Goal: Task Accomplishment & Management: Use online tool/utility

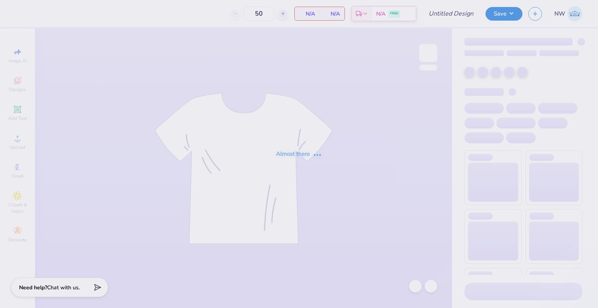
type input "Theta Football Tanks"
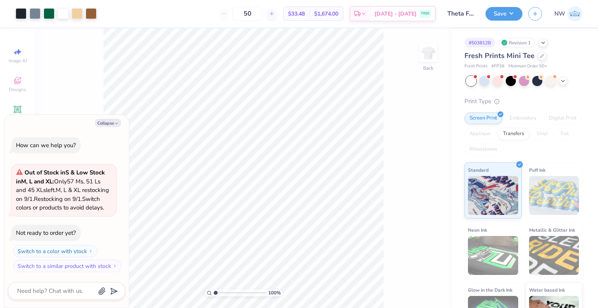
type textarea "x"
click at [414, 139] on input "6.78" at bounding box center [423, 138] width 28 height 11
type input "8"
type textarea "x"
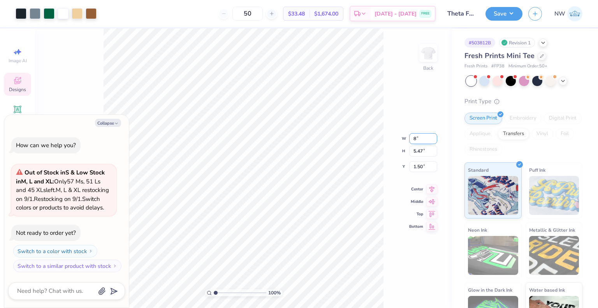
type input "7.97"
type input "6.45"
click at [415, 160] on input "1.01" at bounding box center [423, 160] width 28 height 11
type input "1.5"
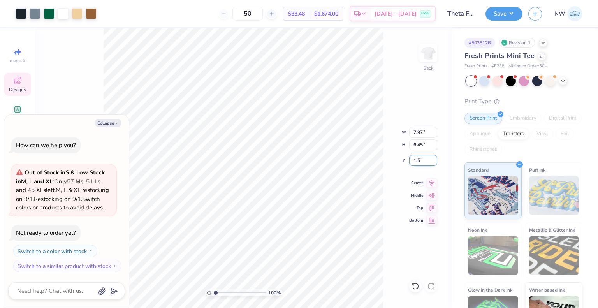
type textarea "x"
type input "1.50"
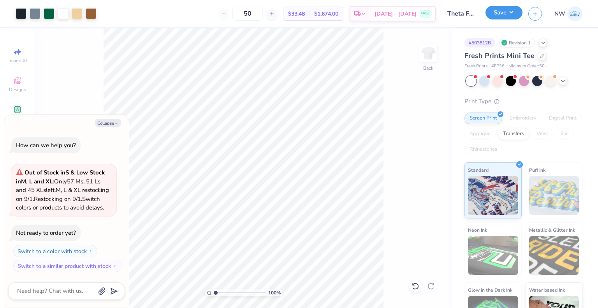
click at [499, 14] on button "Save" at bounding box center [503, 13] width 37 height 14
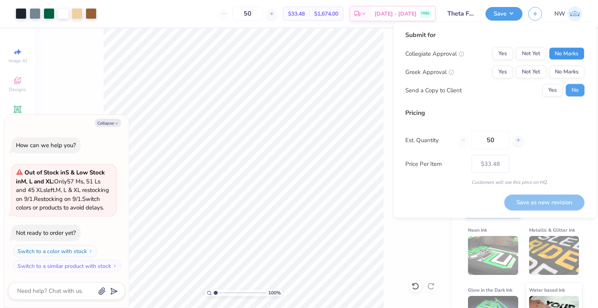
click at [565, 56] on button "No Marks" at bounding box center [566, 53] width 35 height 12
click at [501, 73] on button "Yes" at bounding box center [502, 72] width 20 height 12
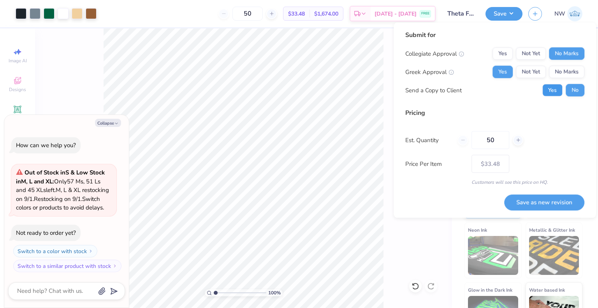
click at [552, 90] on button "Yes" at bounding box center [552, 90] width 20 height 12
type textarea "x"
click at [531, 202] on button "Save as new revision" at bounding box center [544, 202] width 80 height 16
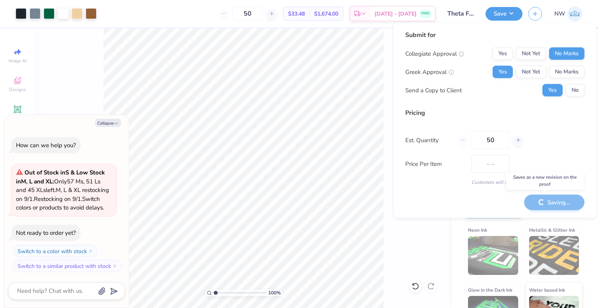
type input "$33.48"
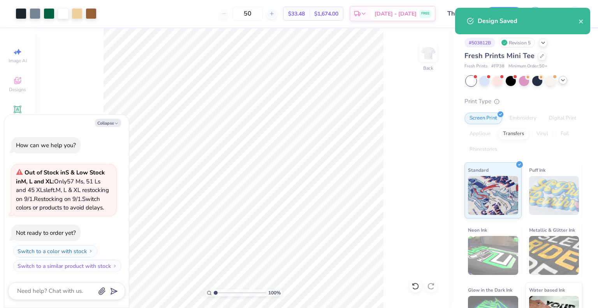
click at [561, 82] on icon at bounding box center [563, 80] width 6 height 6
type textarea "x"
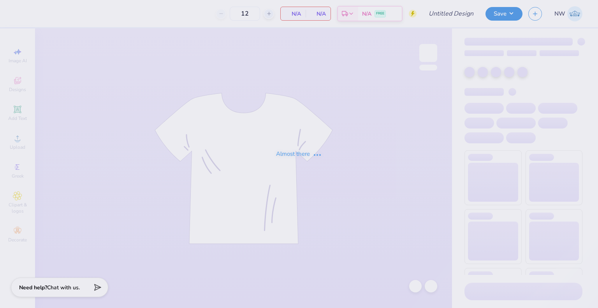
type input "Theta Football Tanks"
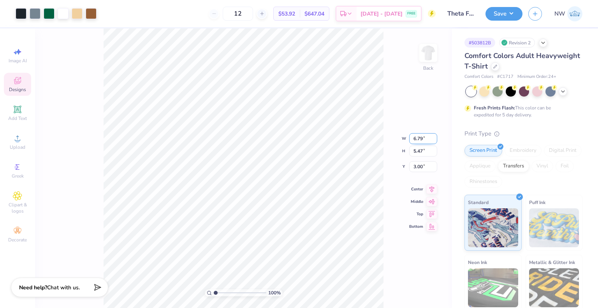
click at [415, 136] on input "6.79" at bounding box center [423, 138] width 28 height 11
type input "7.97"
type input "6.45"
click at [417, 159] on input "2.51" at bounding box center [423, 160] width 28 height 11
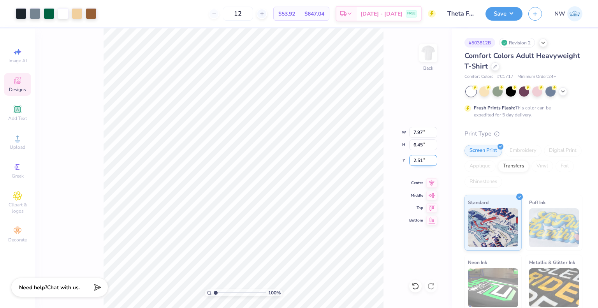
click at [417, 159] on input "2.51" at bounding box center [423, 160] width 28 height 11
type input "3.00"
click at [503, 16] on button "Save" at bounding box center [503, 13] width 37 height 14
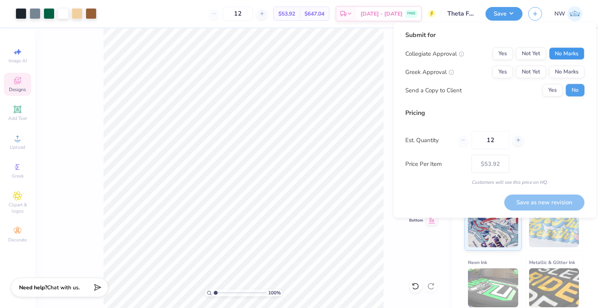
click at [558, 53] on button "No Marks" at bounding box center [566, 53] width 35 height 12
click at [506, 68] on button "Yes" at bounding box center [502, 72] width 20 height 12
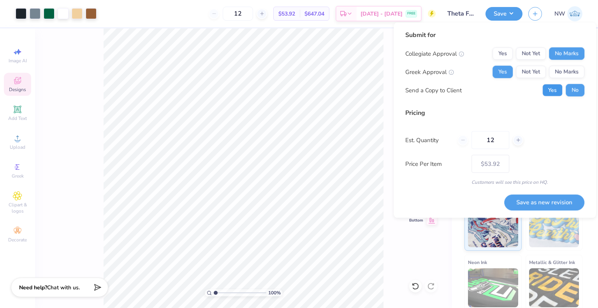
click at [556, 94] on button "Yes" at bounding box center [552, 90] width 20 height 12
click at [553, 202] on button "Save as new revision" at bounding box center [544, 202] width 80 height 16
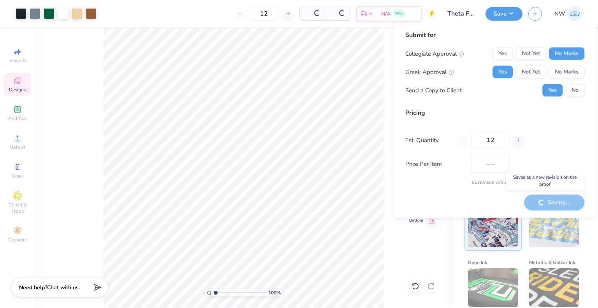
type input "$53.92"
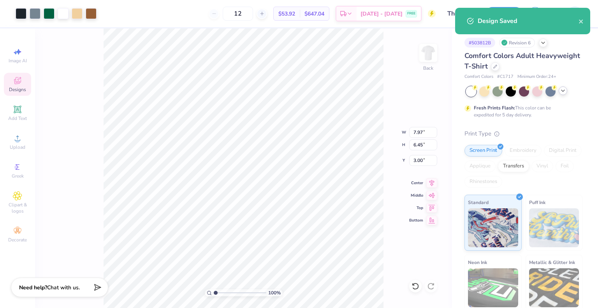
click at [562, 92] on icon at bounding box center [563, 91] width 6 height 6
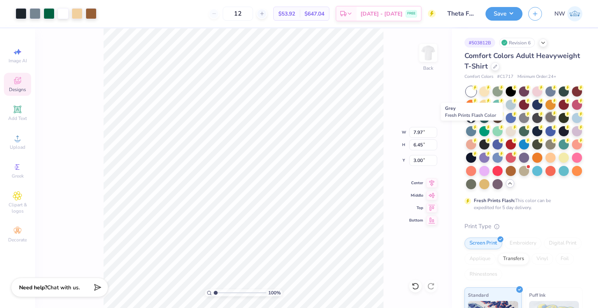
click at [545, 122] on div at bounding box center [550, 117] width 10 height 10
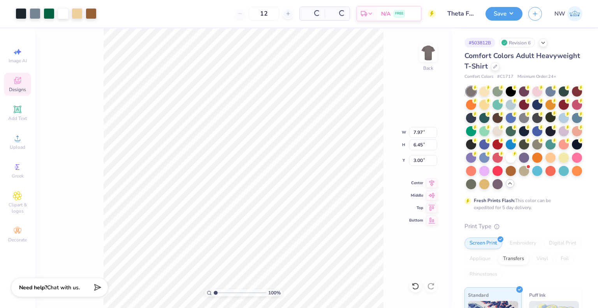
type input "8.00"
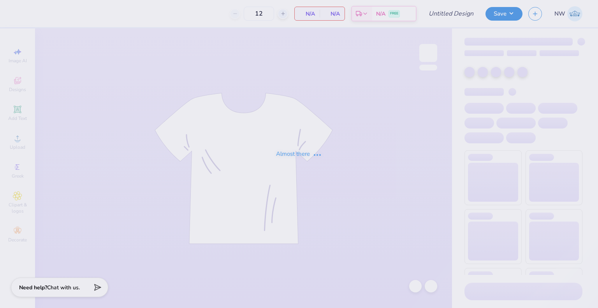
type input "Theta Football Tanks"
type input "36"
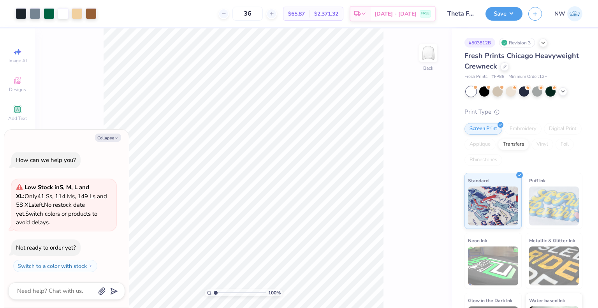
type textarea "x"
click at [416, 136] on input "6.79" at bounding box center [423, 138] width 28 height 11
type input "8"
type textarea "x"
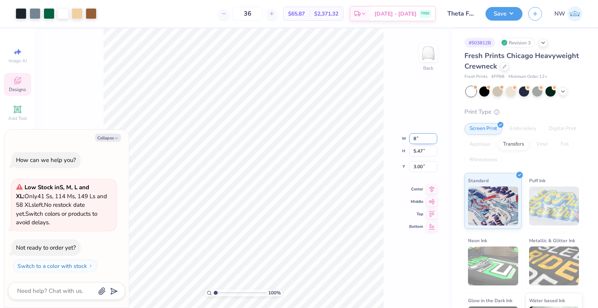
type input "7.96"
type input "6.44"
click at [418, 158] on input "2.51" at bounding box center [423, 160] width 28 height 11
type input "3"
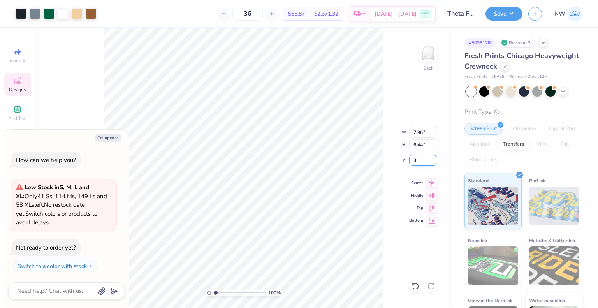
type textarea "x"
type input "3.00"
click at [415, 106] on div "100 % Back W 7.96 7.96 " H 6.44 6.44 " Y 3.00 3.00 " Center Middle Top Bottom" at bounding box center [243, 167] width 417 height 279
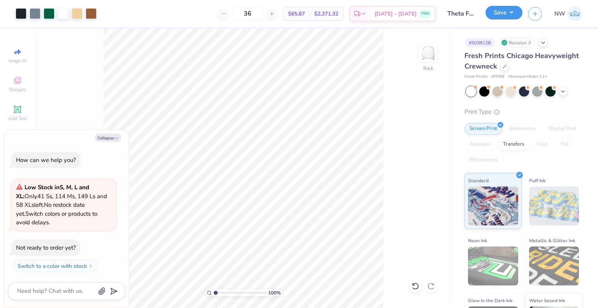
click at [494, 19] on button "Save" at bounding box center [503, 13] width 37 height 14
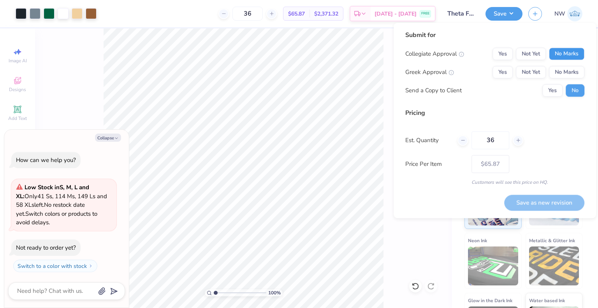
click at [561, 57] on button "No Marks" at bounding box center [566, 53] width 35 height 12
click at [503, 72] on button "Yes" at bounding box center [502, 72] width 20 height 12
click at [553, 91] on button "Yes" at bounding box center [552, 90] width 20 height 12
type textarea "x"
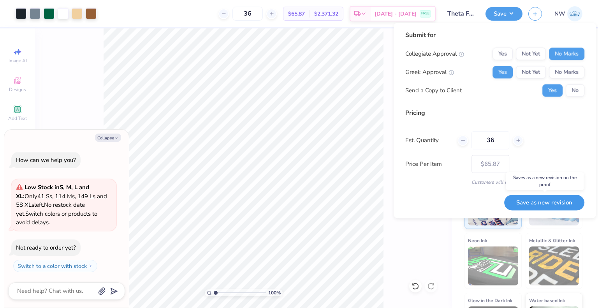
click at [546, 203] on button "Save as new revision" at bounding box center [544, 203] width 80 height 16
type input "$65.87"
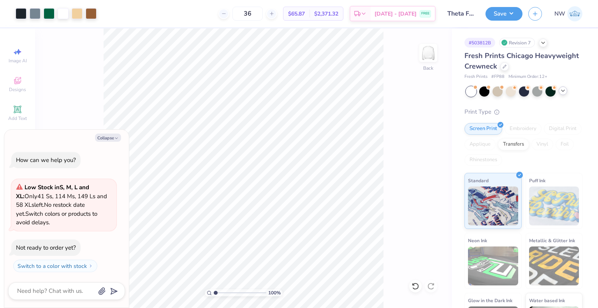
click at [565, 94] on div at bounding box center [563, 90] width 9 height 9
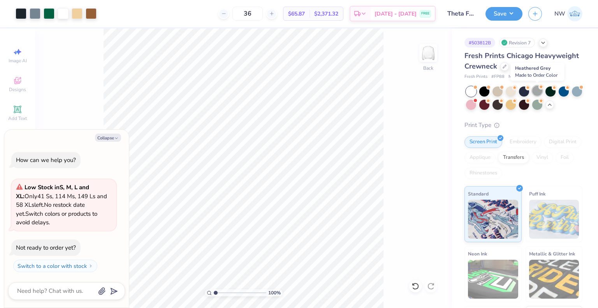
click at [539, 90] on div at bounding box center [537, 91] width 10 height 10
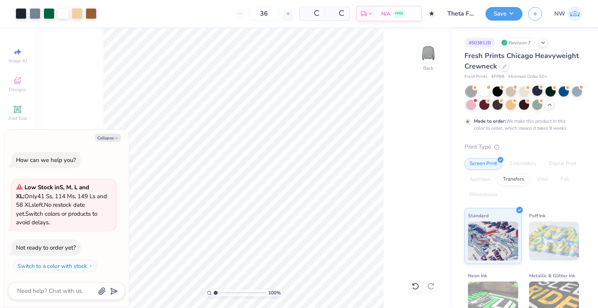
type textarea "x"
type input "50"
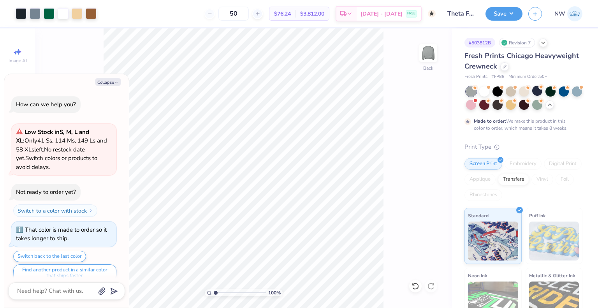
scroll to position [8, 0]
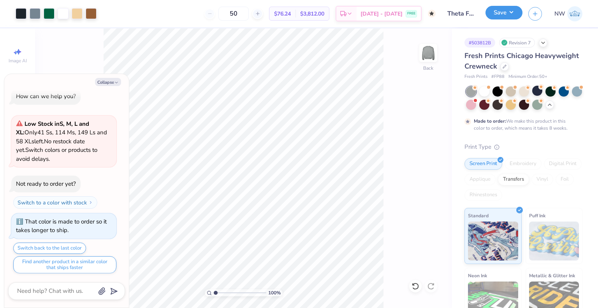
click at [510, 13] on button "Save" at bounding box center [503, 13] width 37 height 14
type textarea "x"
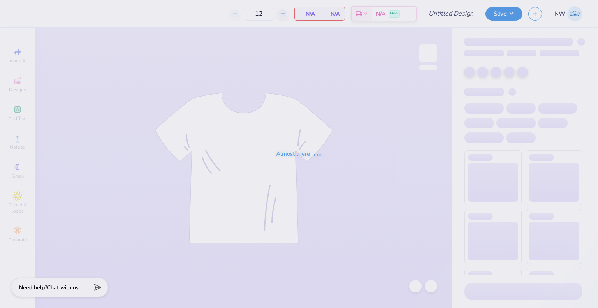
type input "Theta Football Tanks"
type input "36"
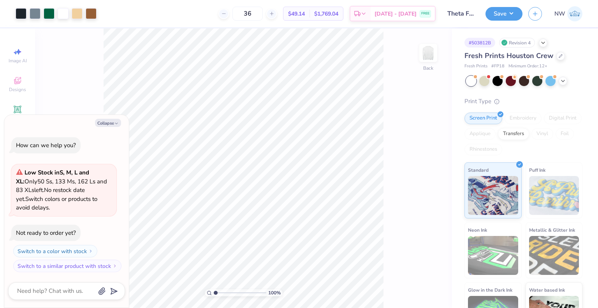
type textarea "x"
click at [411, 138] on input "6.78" at bounding box center [423, 138] width 28 height 11
type input "8"
type textarea "x"
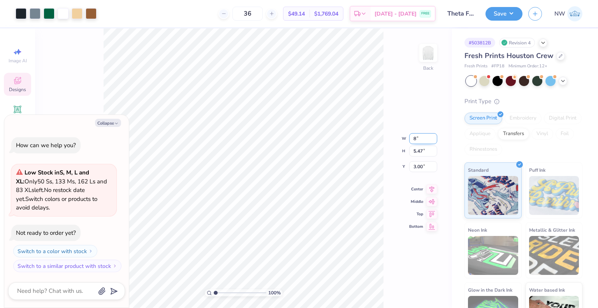
type input "7.99"
type input "6.45"
type input "2.51"
click at [415, 129] on input "7.99" at bounding box center [423, 132] width 28 height 11
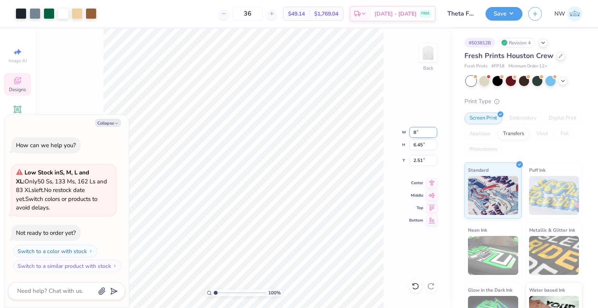
type input "8"
type textarea "x"
type input "8.00"
type input "6.46"
click at [416, 158] on input "2.50" at bounding box center [423, 160] width 28 height 11
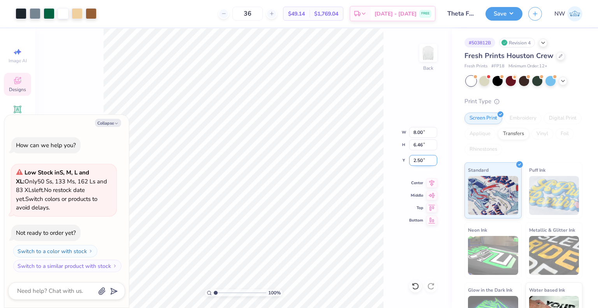
click at [416, 158] on input "2.50" at bounding box center [423, 160] width 28 height 11
type input "3"
type textarea "x"
type input "3.00"
click at [415, 135] on input "8.00" at bounding box center [423, 132] width 28 height 11
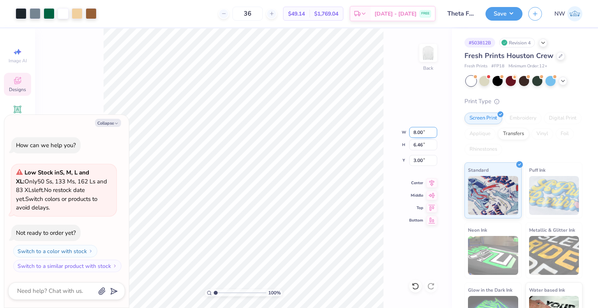
click at [415, 135] on input "8.00" at bounding box center [423, 132] width 28 height 11
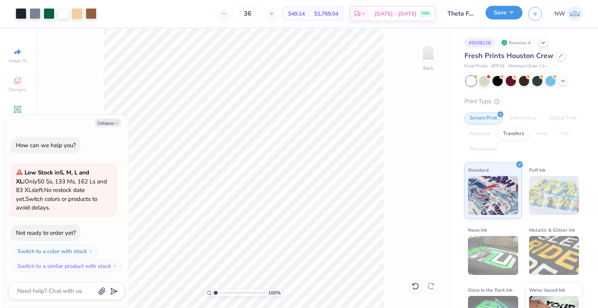
click at [494, 18] on button "Save" at bounding box center [503, 13] width 37 height 14
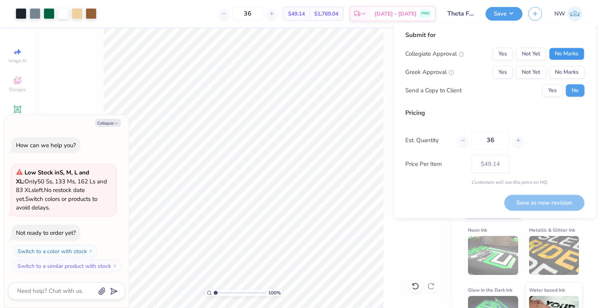
click at [559, 57] on button "No Marks" at bounding box center [566, 53] width 35 height 12
click at [497, 73] on button "Yes" at bounding box center [502, 72] width 20 height 12
click at [545, 92] on button "Yes" at bounding box center [552, 90] width 20 height 12
type textarea "x"
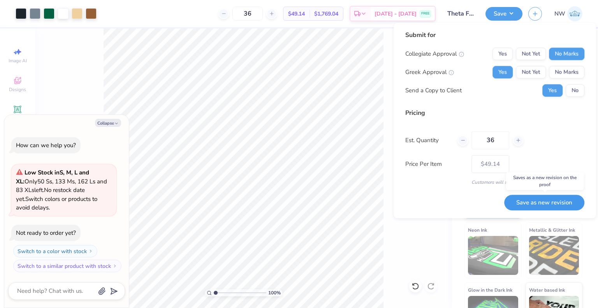
click at [536, 204] on button "Save as new revision" at bounding box center [544, 203] width 80 height 16
type input "$49.14"
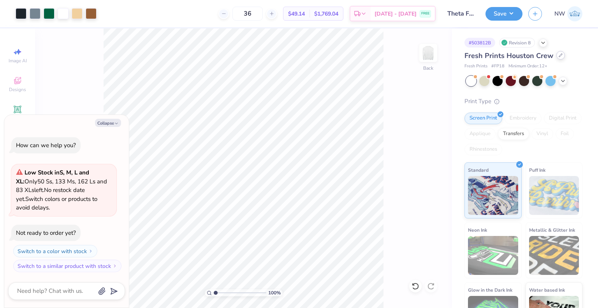
click at [557, 57] on div at bounding box center [560, 55] width 9 height 9
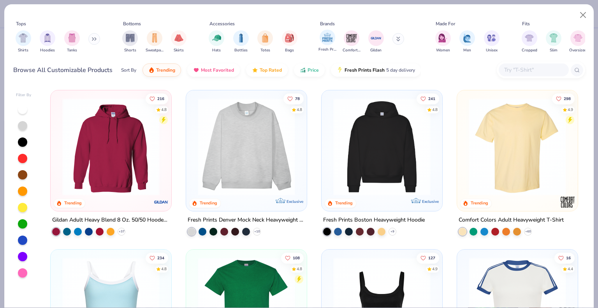
click at [319, 39] on div "Fresh Prints" at bounding box center [327, 41] width 18 height 23
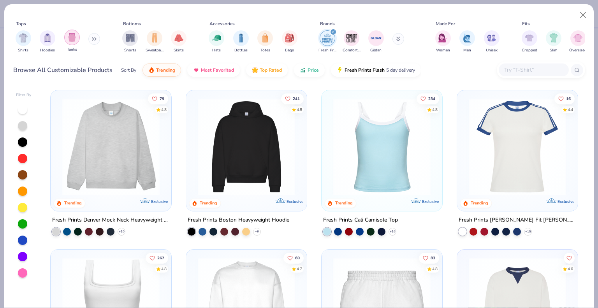
click at [71, 39] on img "filter for Tanks" at bounding box center [72, 37] width 9 height 9
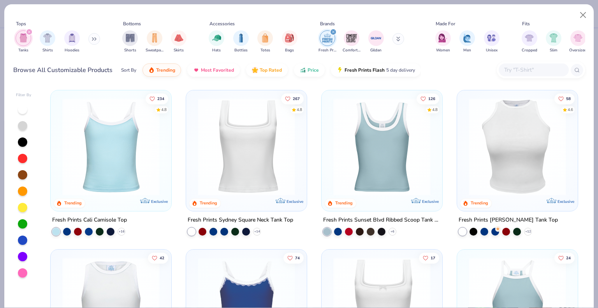
click at [103, 144] on img at bounding box center [110, 146] width 105 height 97
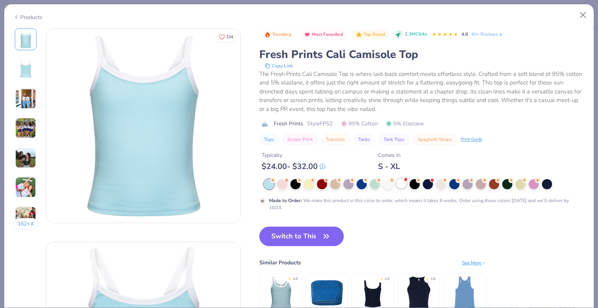
click at [403, 185] on div at bounding box center [401, 183] width 10 height 10
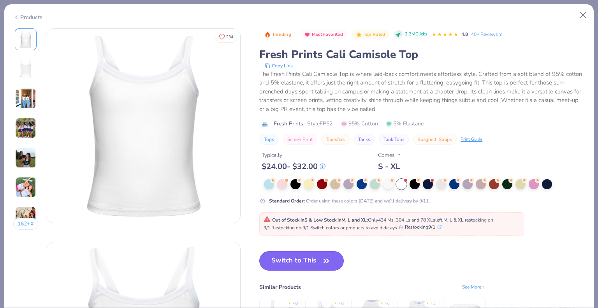
click at [301, 258] on button "Switch to This" at bounding box center [301, 260] width 84 height 19
type textarea "x"
type input "50"
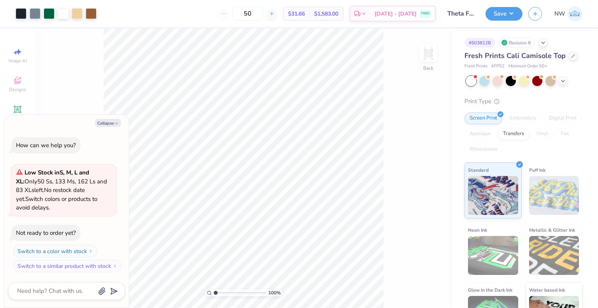
type textarea "x"
click at [417, 141] on input "8.01" at bounding box center [423, 138] width 28 height 11
type input "8"
type textarea "x"
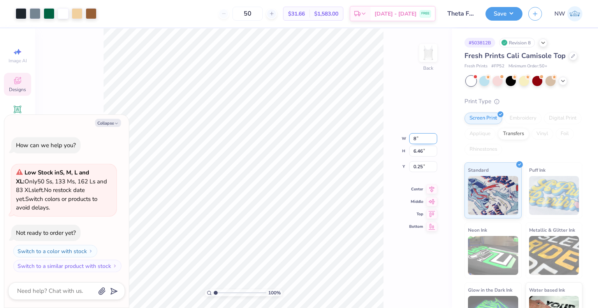
type input "8.00"
type input "6.45"
click at [417, 158] on input "0.26" at bounding box center [423, 160] width 28 height 11
type input "1.5"
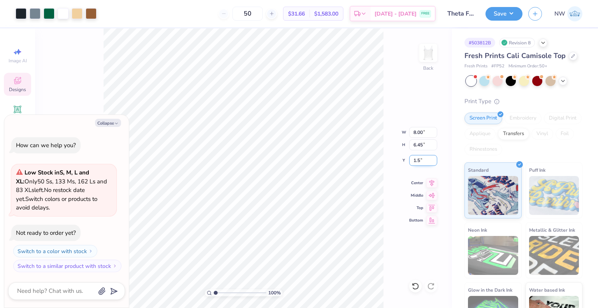
type textarea "x"
type input "1.50"
click at [433, 183] on icon at bounding box center [431, 181] width 11 height 9
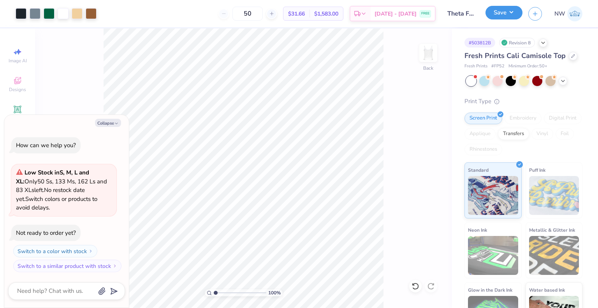
click at [503, 18] on button "Save" at bounding box center [503, 13] width 37 height 14
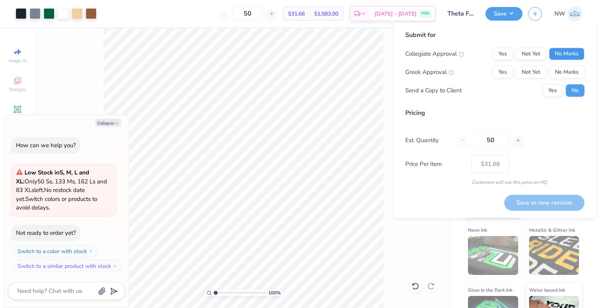
click at [569, 53] on button "No Marks" at bounding box center [566, 53] width 35 height 12
click at [501, 70] on button "Yes" at bounding box center [502, 72] width 20 height 12
click at [550, 90] on button "Yes" at bounding box center [552, 90] width 20 height 12
type textarea "x"
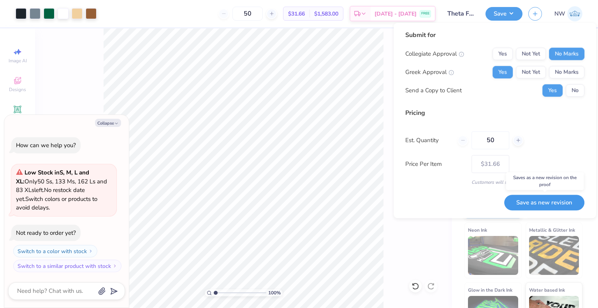
click at [545, 201] on button "Save as new revision" at bounding box center [544, 203] width 80 height 16
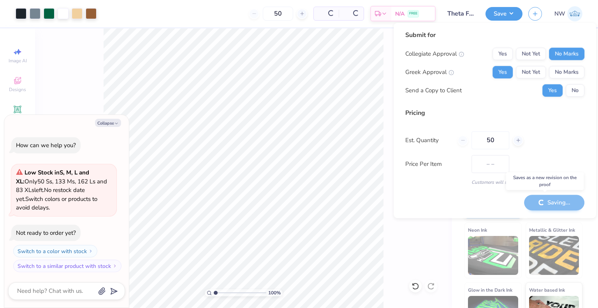
type input "$31.66"
click at [415, 236] on div "100 % Back" at bounding box center [243, 167] width 417 height 279
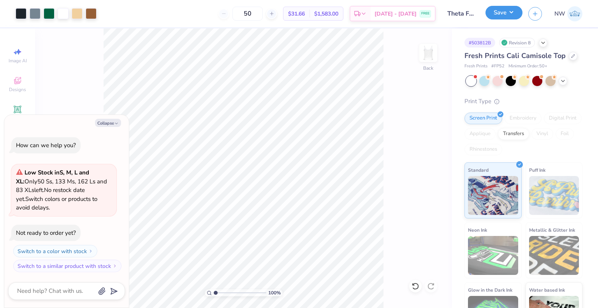
click at [491, 17] on button "Save" at bounding box center [503, 13] width 37 height 14
click at [564, 83] on icon at bounding box center [563, 80] width 6 height 6
type textarea "x"
